Goal: Task Accomplishment & Management: Use online tool/utility

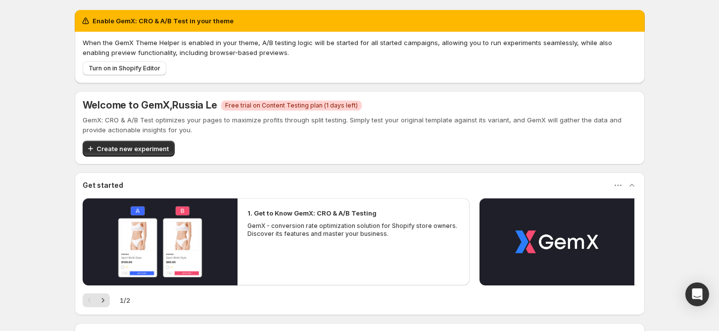
click at [693, 121] on div "Enable GemX: CRO & A/B Test in your theme When the GemX Theme Helper is enabled…" at bounding box center [359, 219] width 719 height 439
click at [697, 60] on div "Enable GemX: CRO & A/B Test in your theme When the GemX Theme Helper is enabled…" at bounding box center [359, 219] width 719 height 439
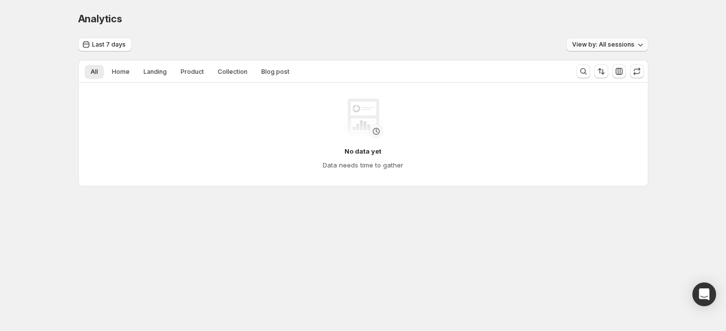
click at [585, 40] on button "View by: All sessions" at bounding box center [607, 45] width 82 height 14
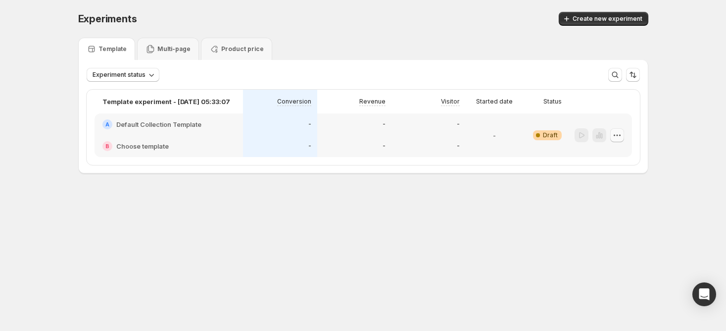
click at [618, 136] on icon "button" at bounding box center [617, 135] width 10 height 10
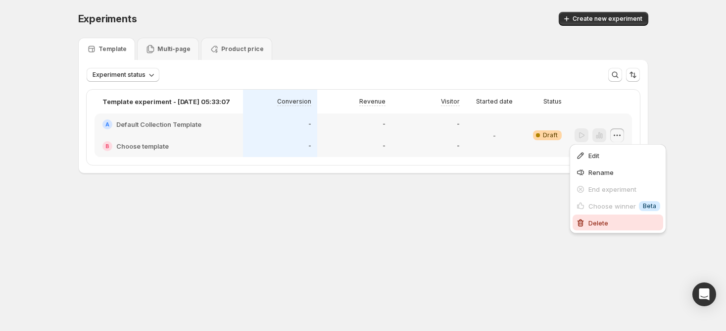
click at [598, 223] on span "Delete" at bounding box center [598, 223] width 20 height 8
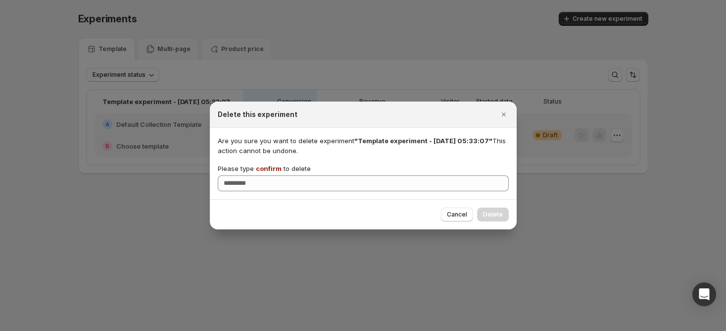
click at [277, 167] on span "confirm" at bounding box center [269, 168] width 26 height 8
click at [277, 175] on input "Please type confirm to delete" at bounding box center [363, 183] width 291 height 16
click at [272, 170] on span "confirm" at bounding box center [269, 168] width 26 height 8
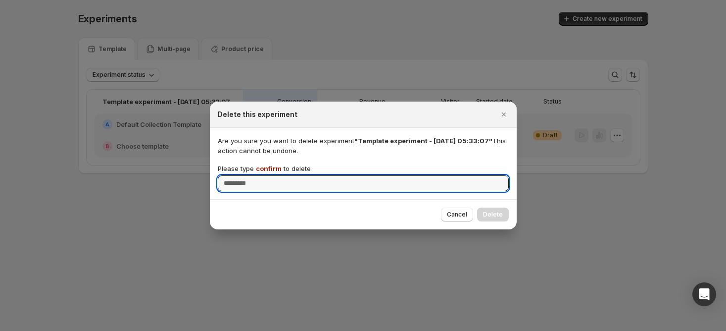
click at [272, 175] on input "Please type confirm to delete" at bounding box center [363, 183] width 291 height 16
click at [270, 169] on span "confirm" at bounding box center [269, 168] width 26 height 8
click at [270, 175] on input "Please type confirm to delete" at bounding box center [363, 183] width 291 height 16
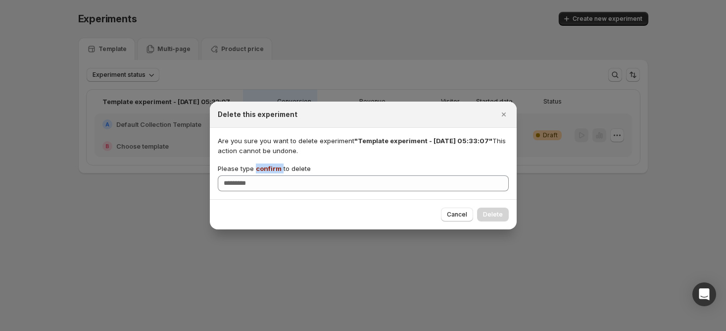
click at [270, 169] on span "confirm" at bounding box center [269, 168] width 26 height 8
click at [270, 175] on input "Please type confirm to delete" at bounding box center [363, 183] width 291 height 16
copy p "confirm"
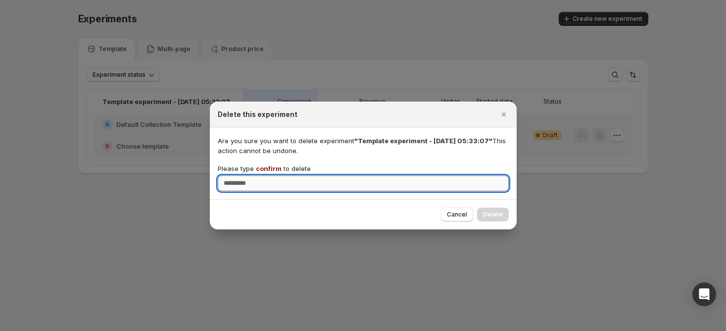
click at [277, 181] on input "Please type confirm to delete" at bounding box center [363, 183] width 291 height 16
paste input "*******"
type input "*******"
click at [495, 213] on span "Delete" at bounding box center [493, 214] width 20 height 8
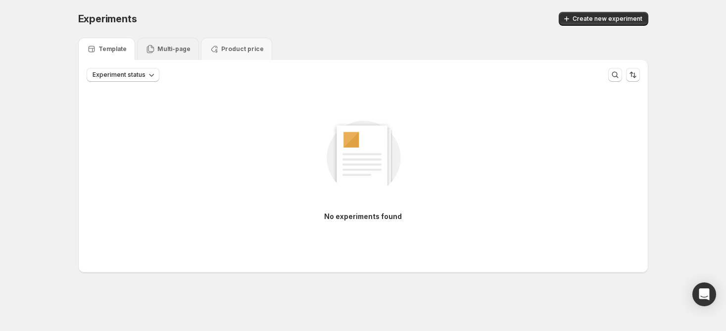
click at [170, 52] on p "Multi-page" at bounding box center [173, 49] width 33 height 8
click at [225, 54] on div "Product price" at bounding box center [236, 49] width 71 height 22
click at [117, 49] on p "Template" at bounding box center [112, 49] width 28 height 8
click at [599, 21] on span "Create new experiment" at bounding box center [608, 19] width 70 height 8
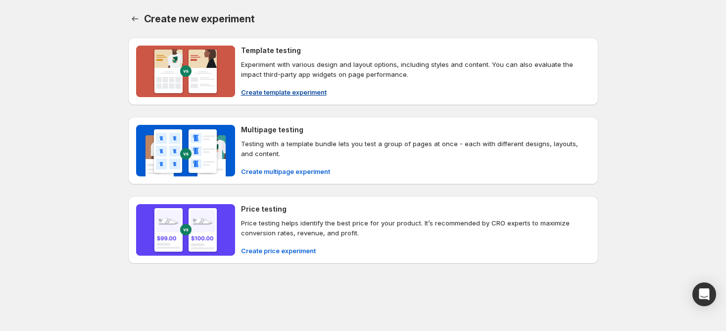
click at [275, 91] on span "Create template experiment" at bounding box center [284, 92] width 86 height 10
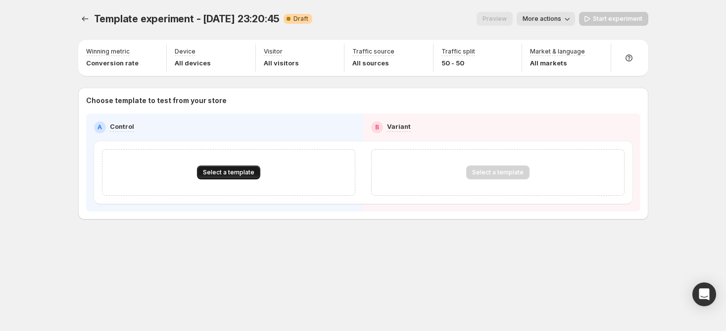
click at [230, 170] on span "Select a template" at bounding box center [228, 172] width 51 height 8
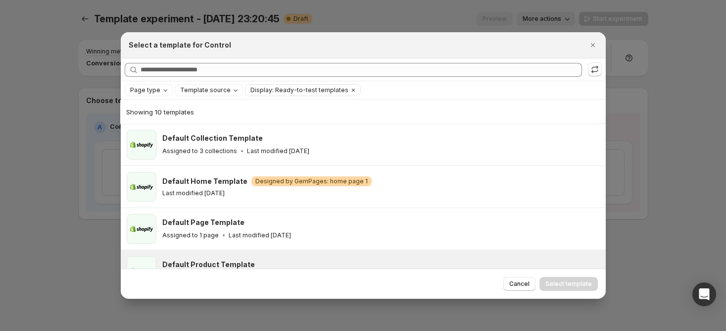
click at [292, 193] on div "Last modified 19 days ago" at bounding box center [379, 193] width 435 height 8
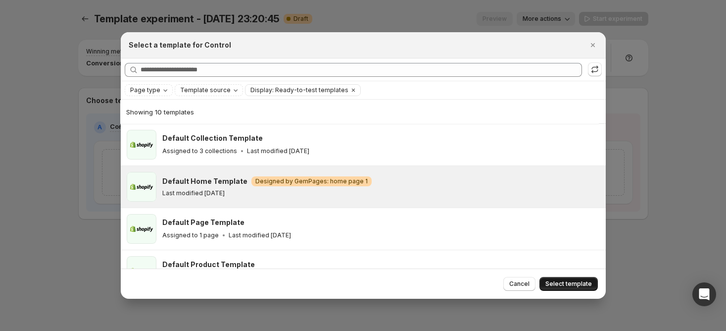
click at [570, 280] on span "Select template" at bounding box center [568, 284] width 47 height 8
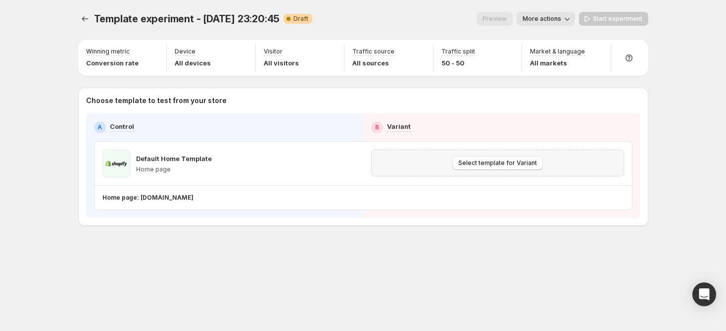
click at [531, 171] on div "Select template for Variant" at bounding box center [497, 162] width 253 height 27
click at [524, 164] on span "Select template for Variant" at bounding box center [497, 163] width 79 height 8
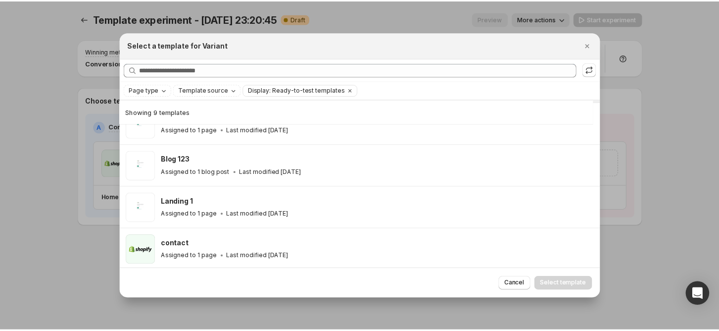
scroll to position [234, 0]
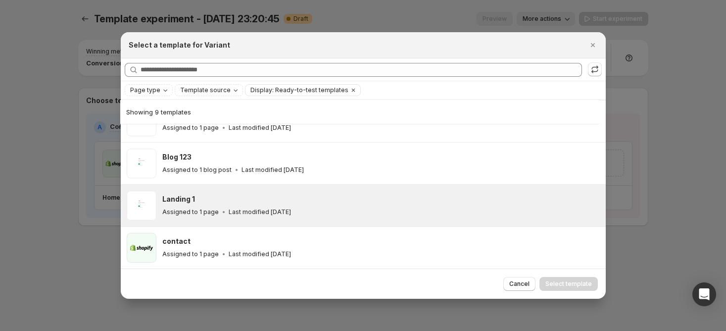
click at [177, 207] on div "Assigned to 1 page Last modified 15 days ago" at bounding box center [379, 212] width 435 height 10
click at [342, 207] on div "Assigned to 1 page Last modified 15 days ago" at bounding box center [379, 212] width 435 height 10
click at [340, 212] on div "Assigned to 1 page Last modified 15 days ago" at bounding box center [379, 212] width 435 height 10
click at [566, 282] on span "Select template" at bounding box center [568, 284] width 47 height 8
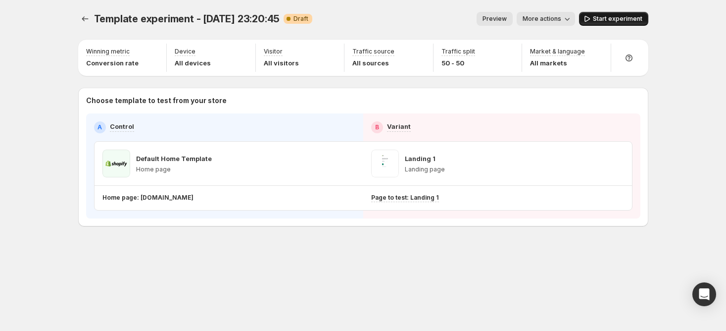
click at [618, 20] on span "Start experiment" at bounding box center [617, 19] width 49 height 8
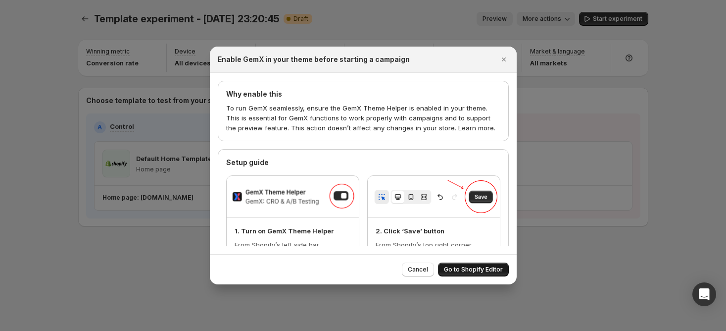
click at [487, 267] on span "Go to Shopify Editor" at bounding box center [473, 269] width 59 height 8
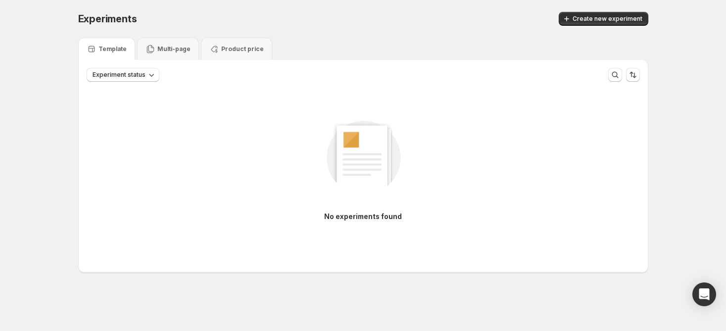
click at [684, 185] on div "Experiments. This page is ready Experiments Create new experiment Template Mult…" at bounding box center [363, 163] width 726 height 326
